Goal: Transaction & Acquisition: Purchase product/service

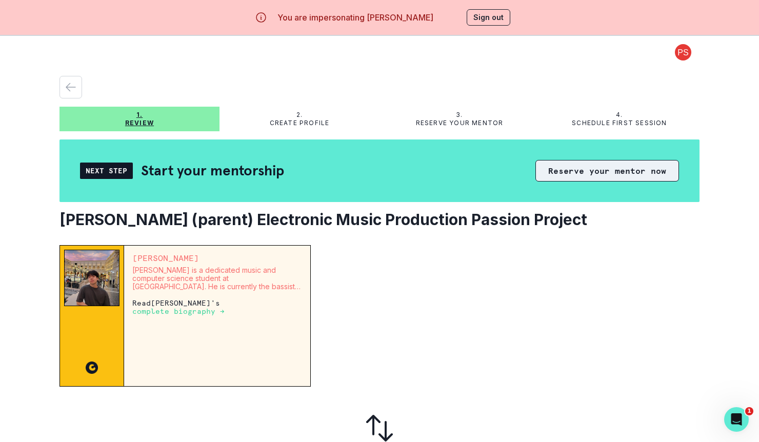
click at [568, 170] on button "Reserve your mentor now" at bounding box center [607, 171] width 144 height 22
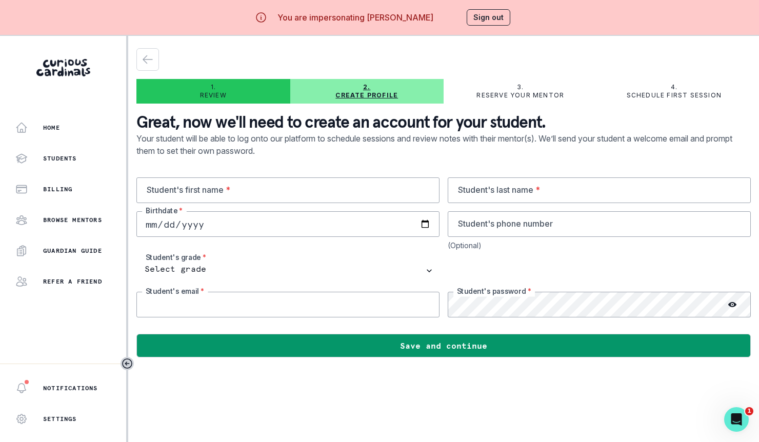
type input "[EMAIL_ADDRESS][DOMAIN_NAME]"
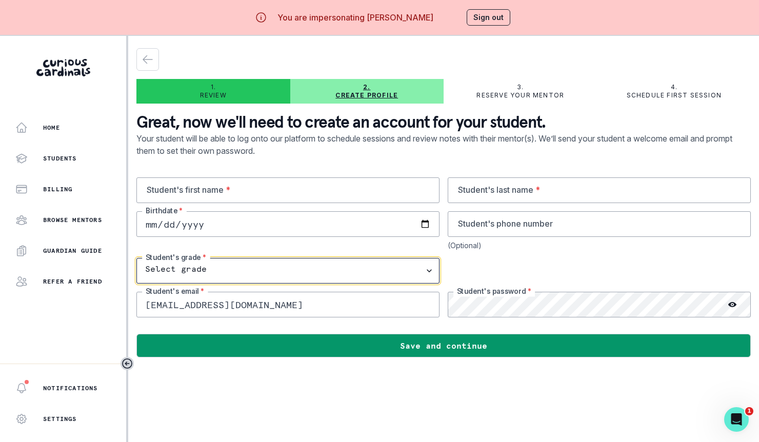
click at [393, 273] on select "Select grade 1st Grade 2nd Grade 3rd Grade 4th Grade 5th Grade 6th Grade 7th Gr…" at bounding box center [287, 271] width 303 height 26
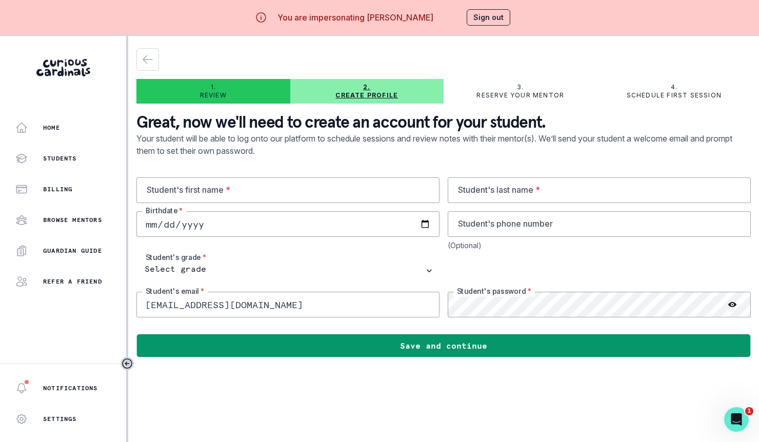
click at [263, 306] on input "[EMAIL_ADDRESS][DOMAIN_NAME]" at bounding box center [287, 305] width 303 height 26
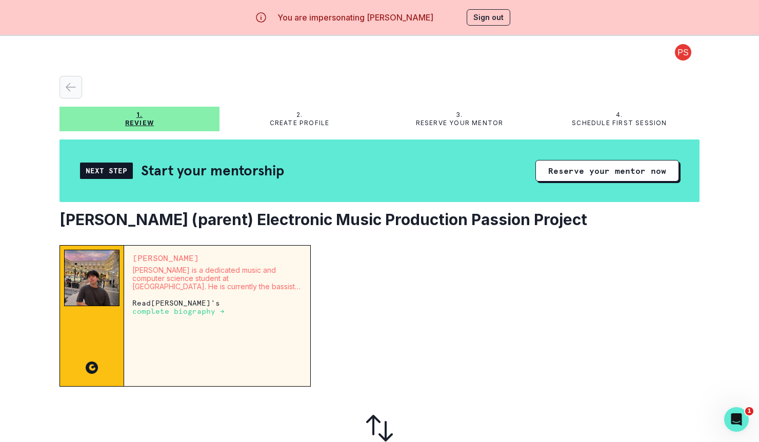
click at [75, 89] on icon "button" at bounding box center [71, 87] width 12 height 12
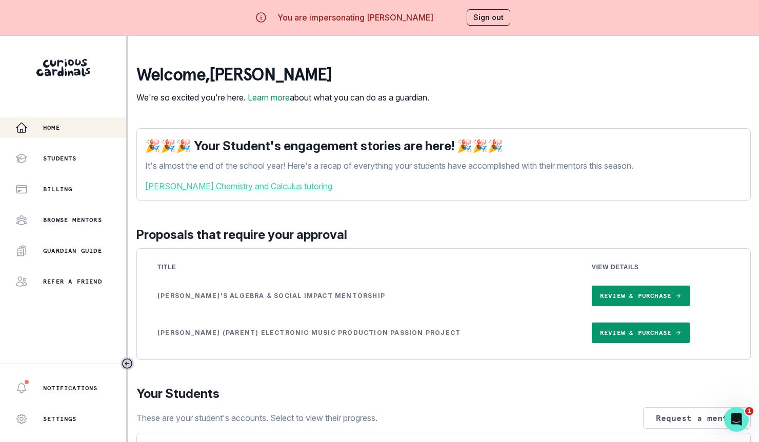
click at [592, 303] on link "Review & Purchase" at bounding box center [641, 296] width 98 height 21
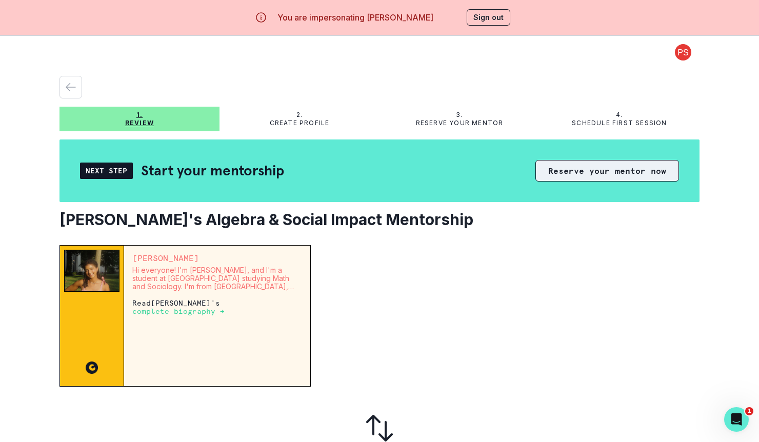
click at [608, 172] on button "Reserve your mentor now" at bounding box center [607, 171] width 144 height 22
